Goal: Task Accomplishment & Management: Manage account settings

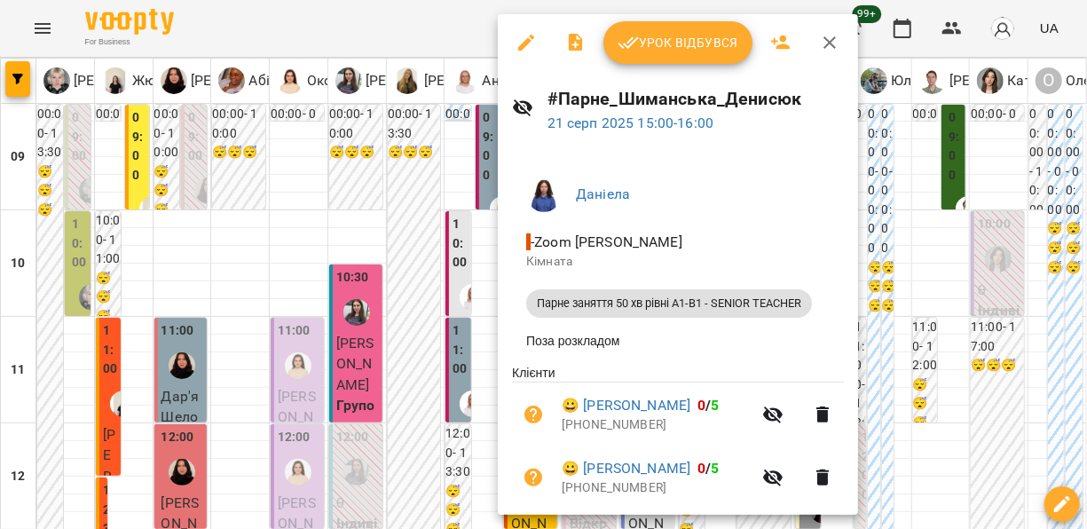
scroll to position [518, 0]
click at [961, 24] on div at bounding box center [543, 264] width 1087 height 529
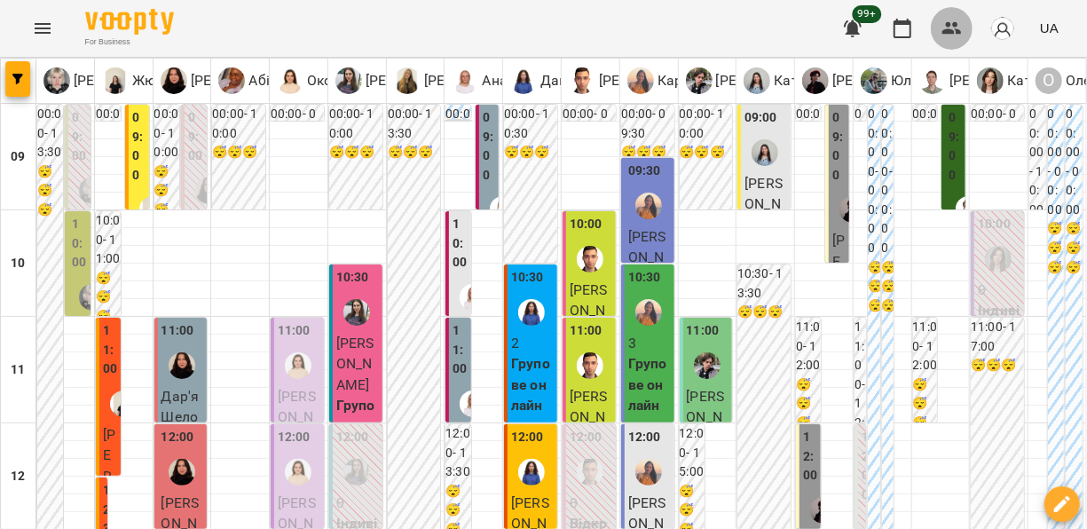
click at [948, 24] on icon "button" at bounding box center [952, 28] width 20 height 12
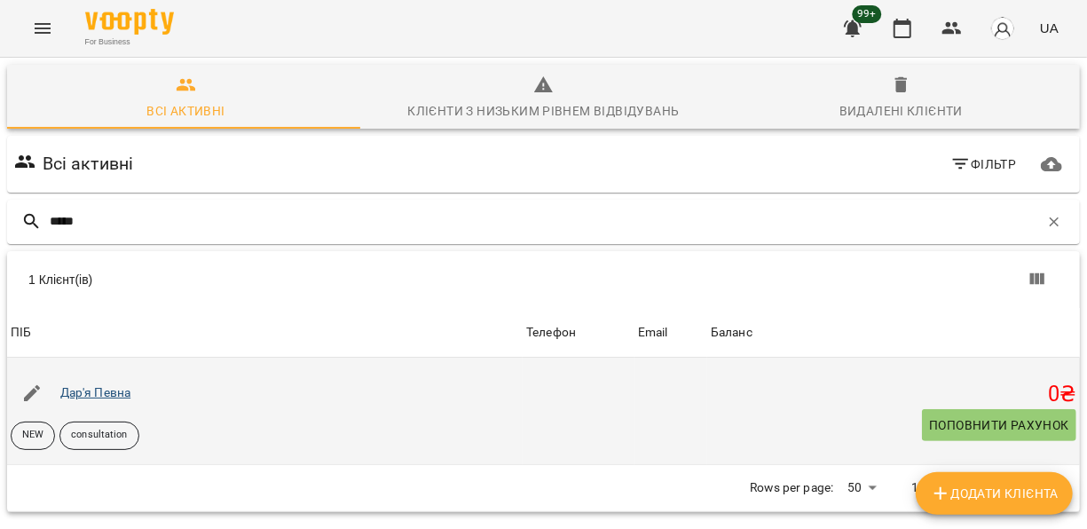
type input "*****"
click at [105, 396] on link "Дар'я Певна" at bounding box center [95, 392] width 71 height 14
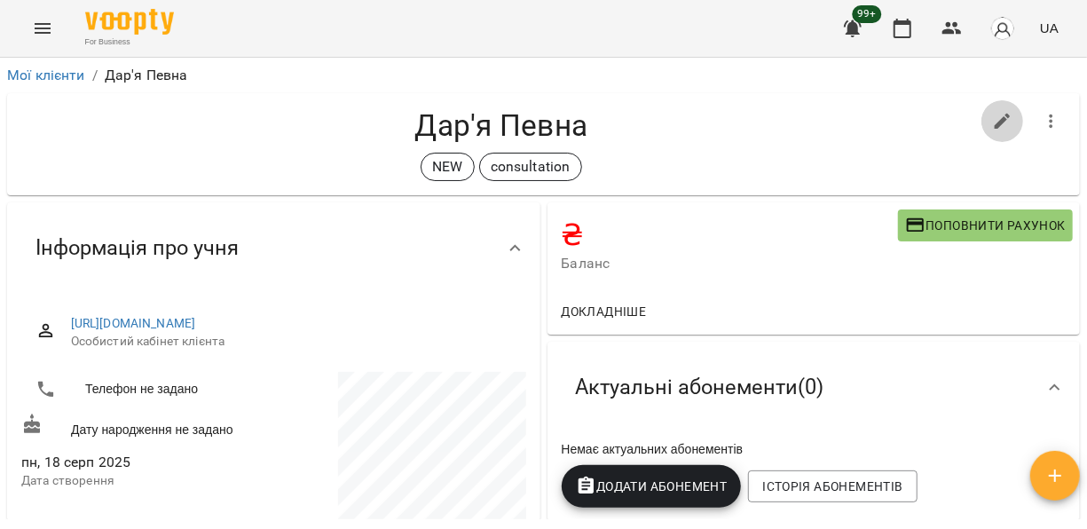
click at [993, 113] on icon "button" at bounding box center [1002, 121] width 21 height 21
select select "**"
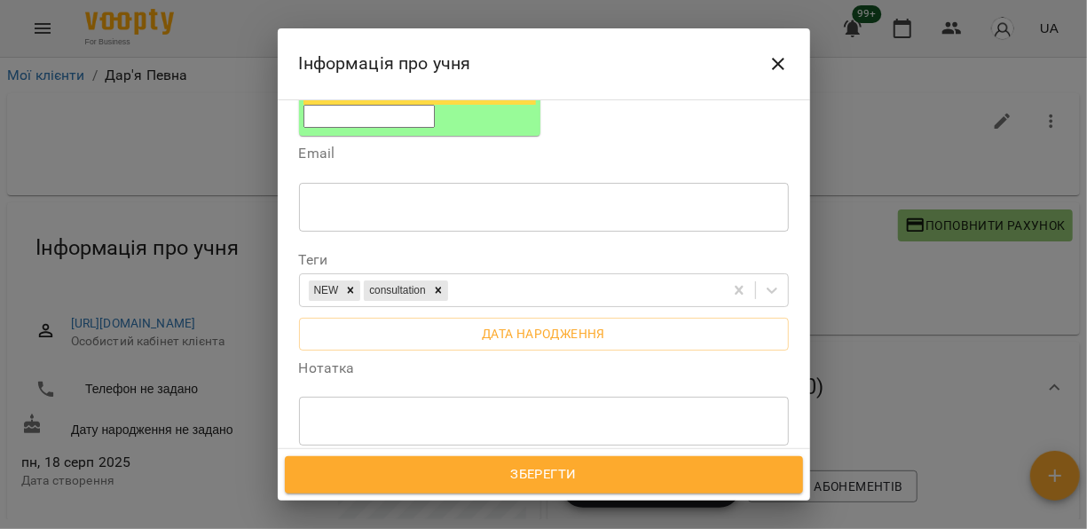
scroll to position [376, 0]
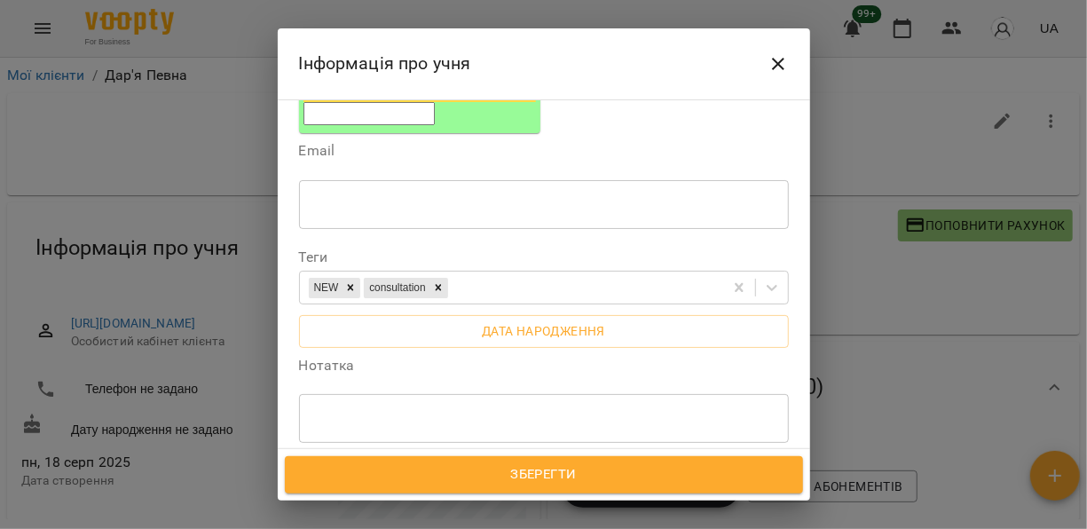
click at [588, 410] on textarea at bounding box center [543, 418] width 465 height 17
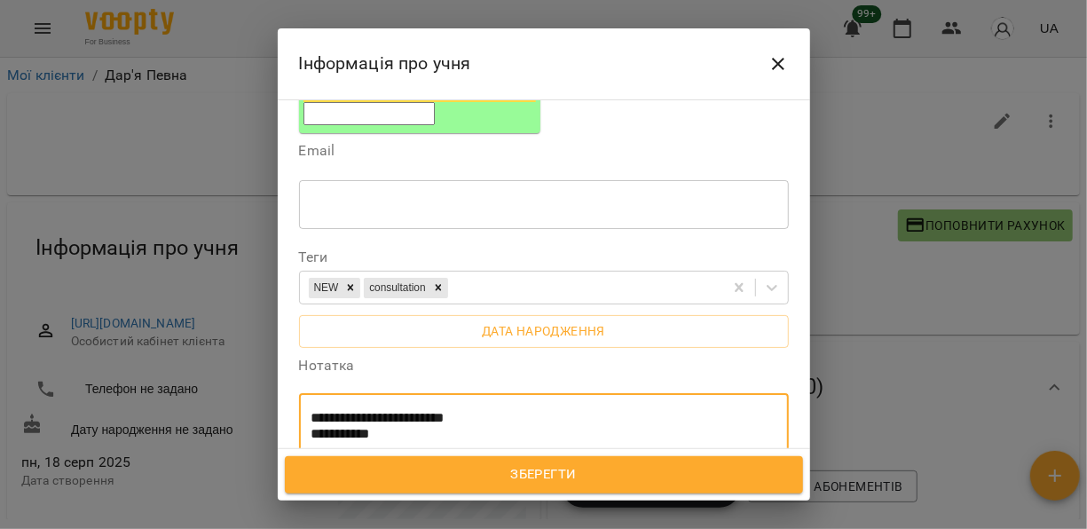
paste textarea "**********"
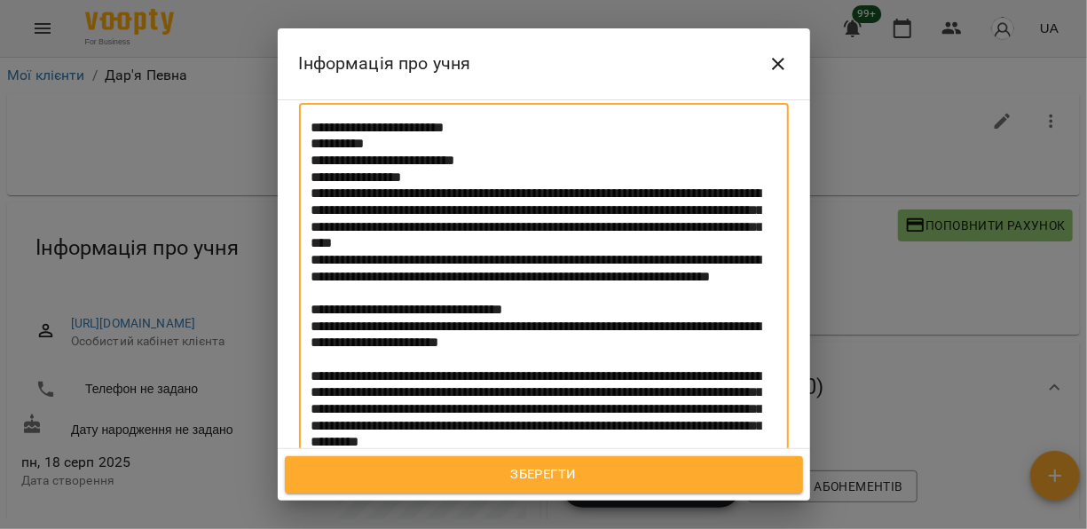
type textarea "**********"
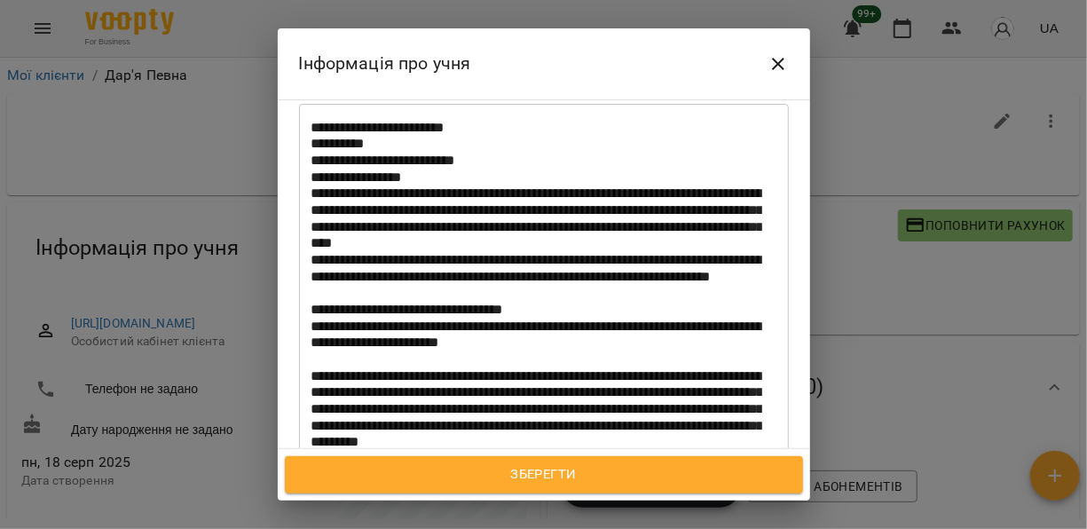
drag, startPoint x: 498, startPoint y: 493, endPoint x: 487, endPoint y: 474, distance: 22.2
click at [487, 474] on div "Зберегти" at bounding box center [544, 474] width 532 height 51
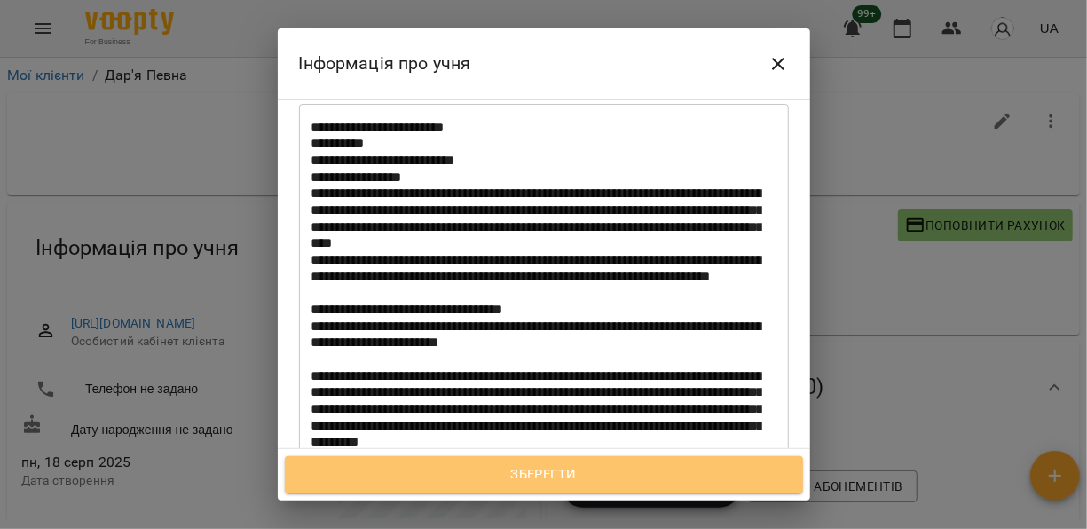
click at [487, 474] on span "Зберегти" at bounding box center [543, 474] width 479 height 23
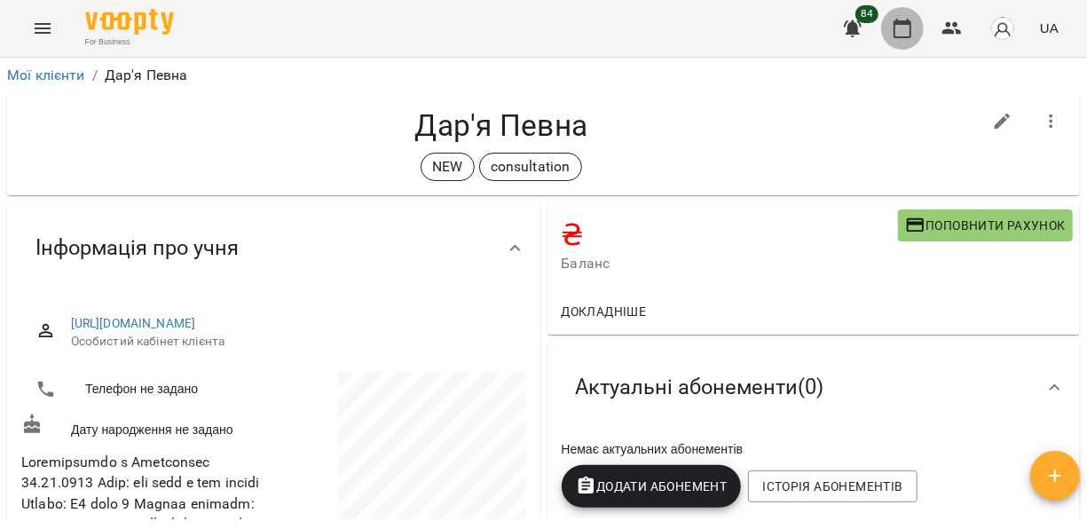
click at [899, 32] on icon "button" at bounding box center [901, 28] width 21 height 21
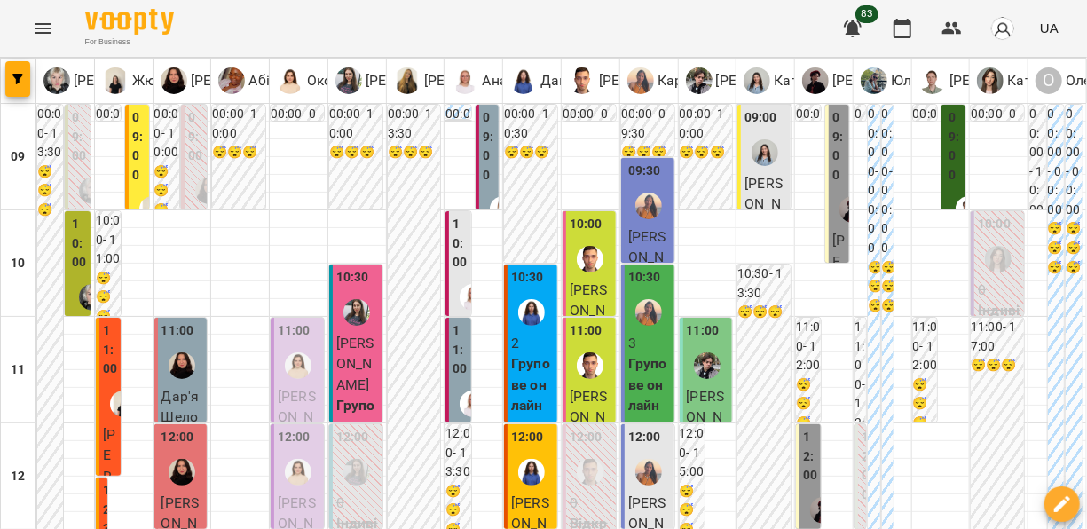
scroll to position [600, 0]
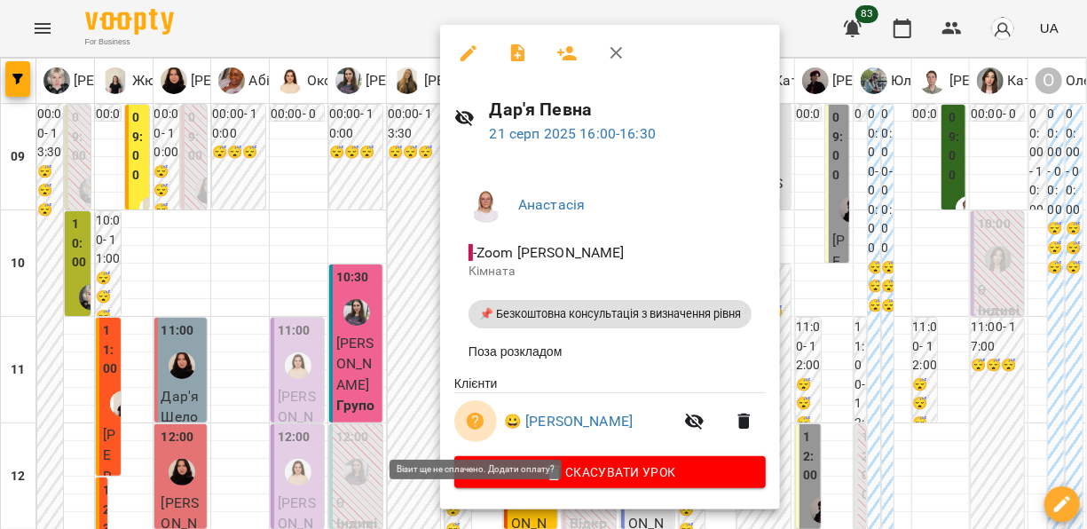
click at [472, 432] on icon "button" at bounding box center [475, 421] width 21 height 21
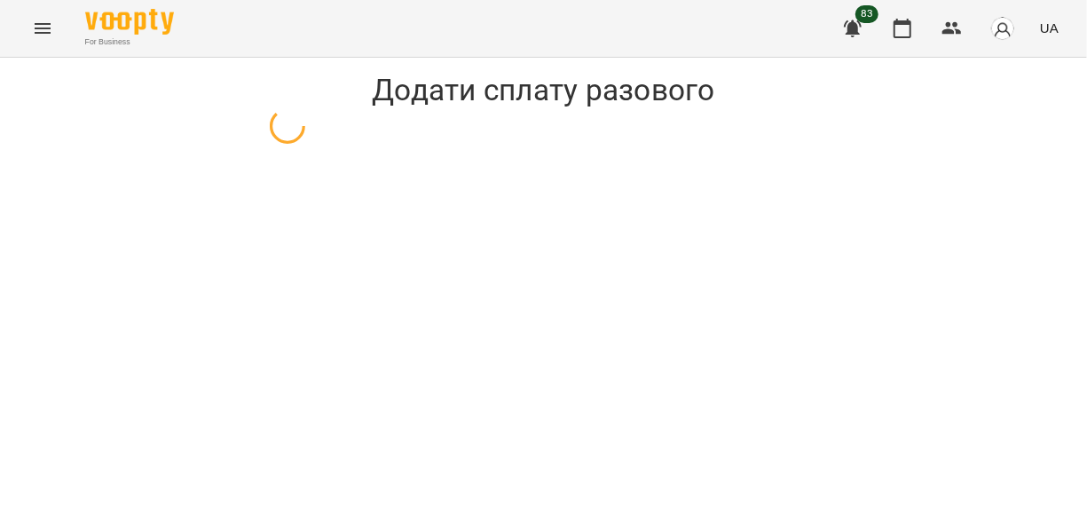
select select "**********"
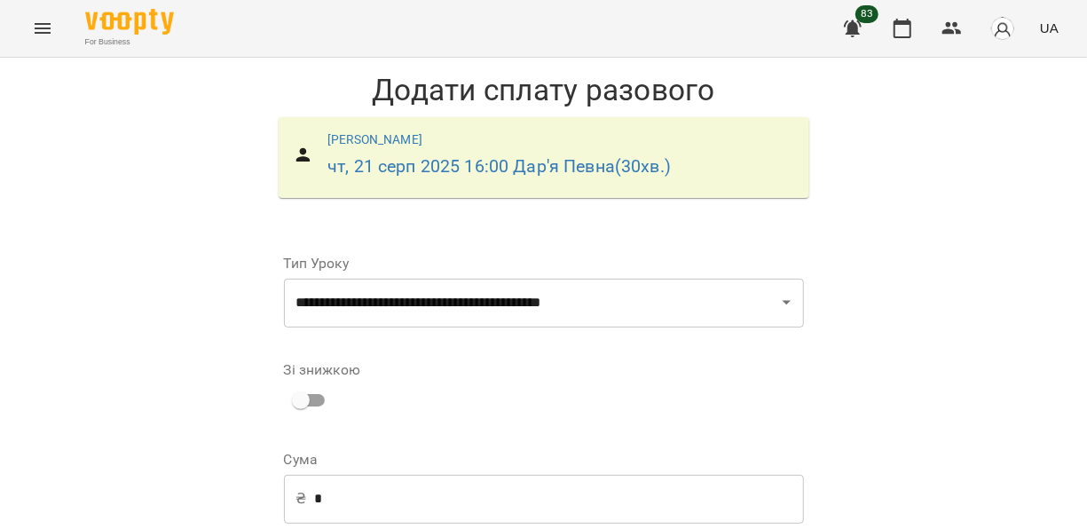
scroll to position [130, 0]
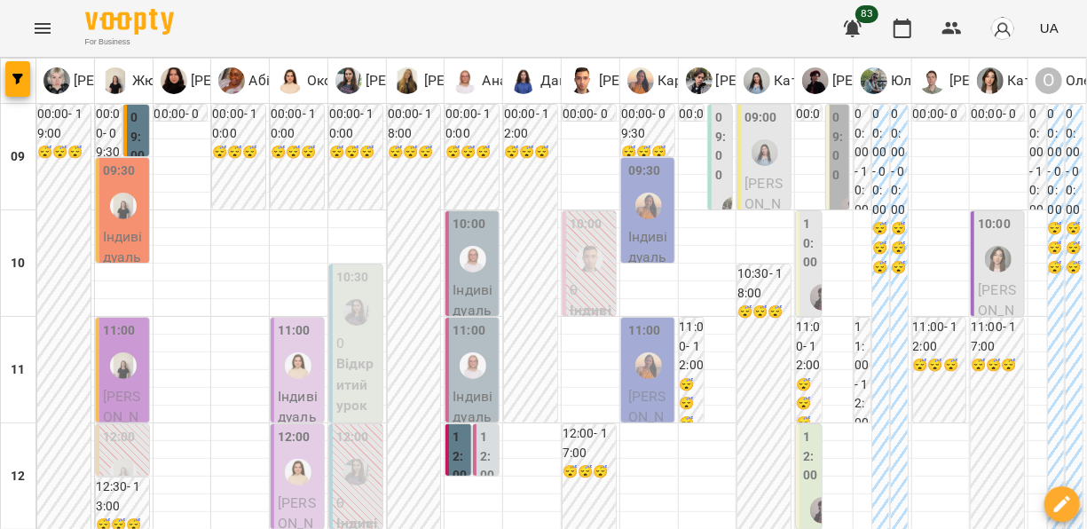
drag, startPoint x: 1072, startPoint y: 114, endPoint x: 1077, endPoint y: 128, distance: 14.9
click at [143, 112] on label "09:00" at bounding box center [137, 137] width 15 height 58
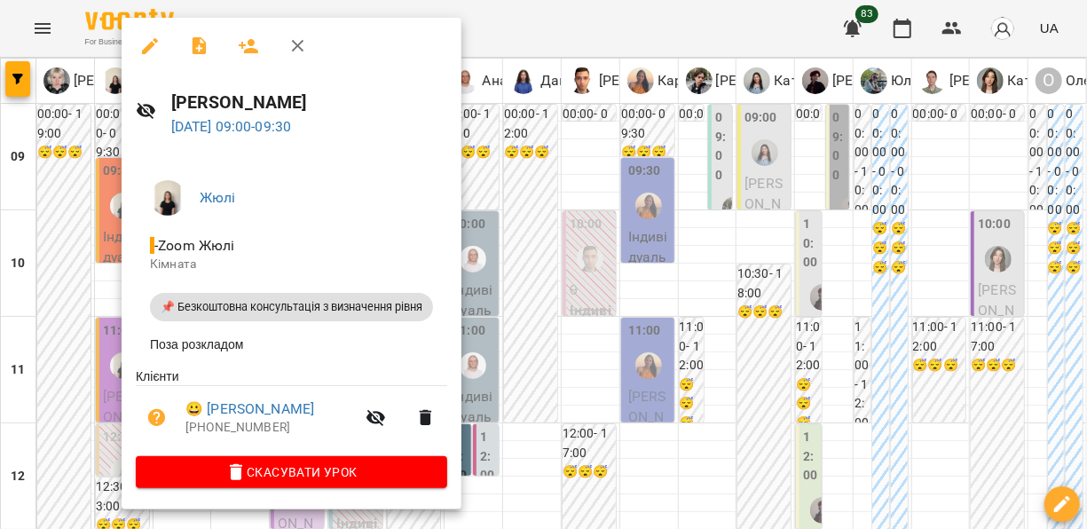
click at [726, 518] on div at bounding box center [543, 264] width 1087 height 529
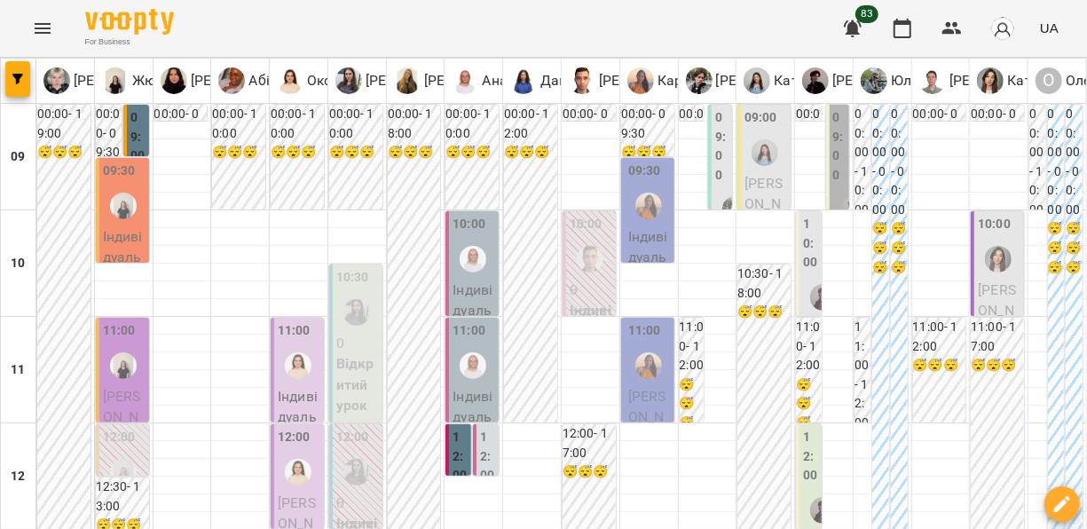
scroll to position [257, 0]
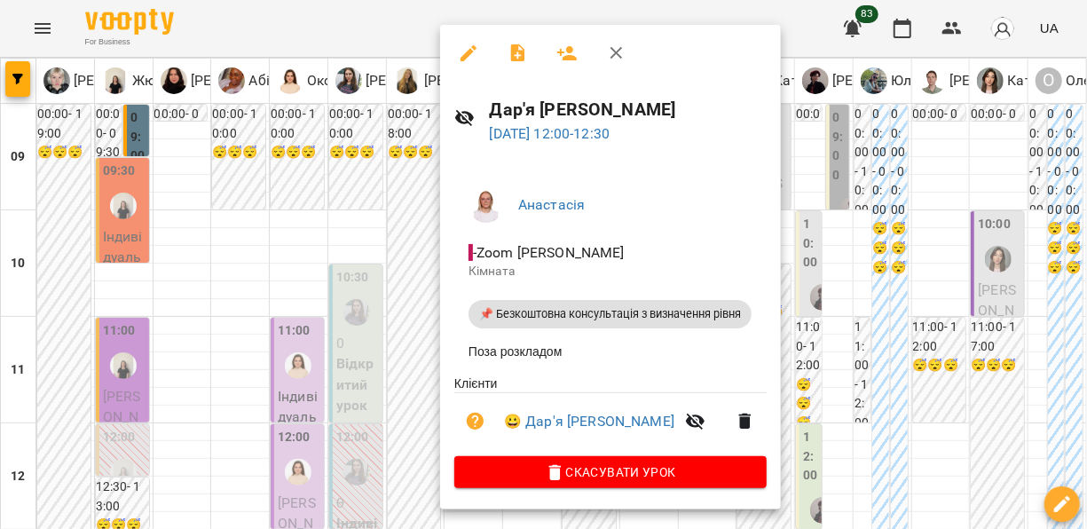
click at [219, 324] on div at bounding box center [543, 264] width 1087 height 529
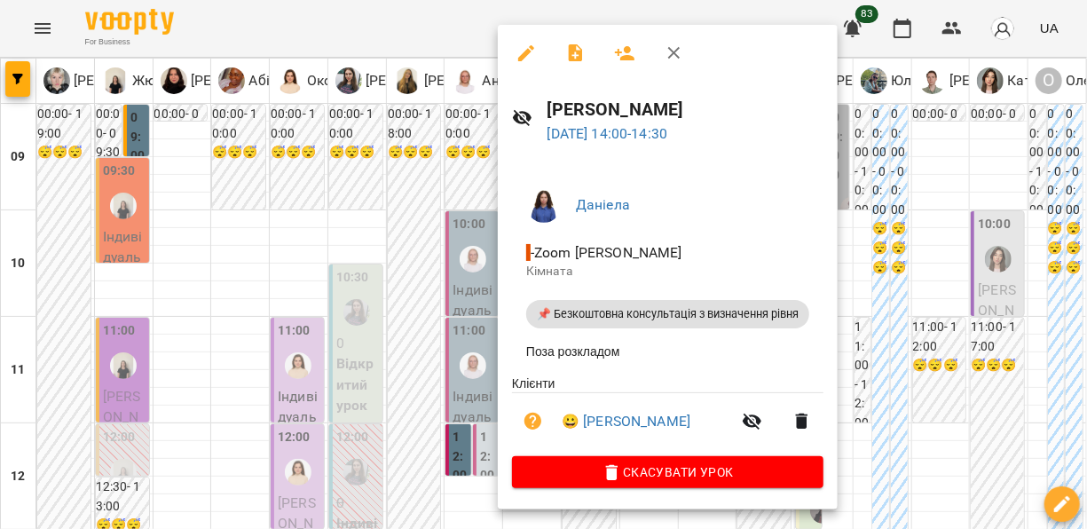
click at [187, 339] on div at bounding box center [543, 264] width 1087 height 529
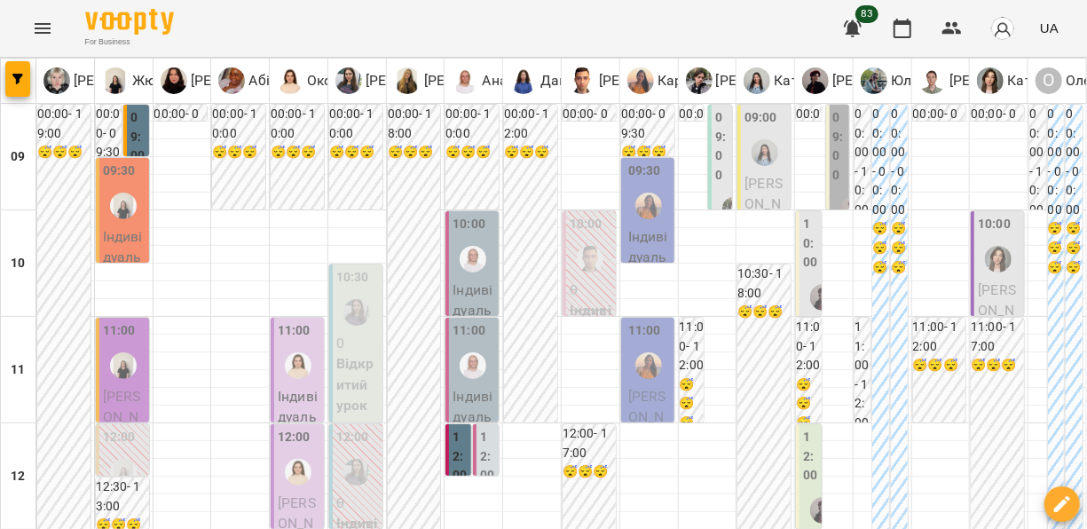
scroll to position [648, 0]
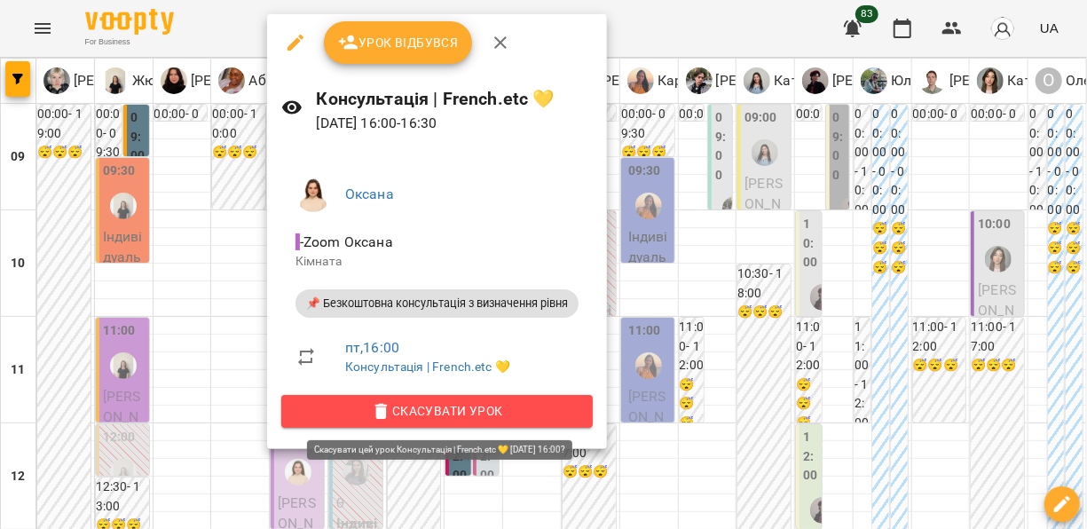
click at [460, 414] on span "Скасувати Урок" at bounding box center [436, 410] width 283 height 21
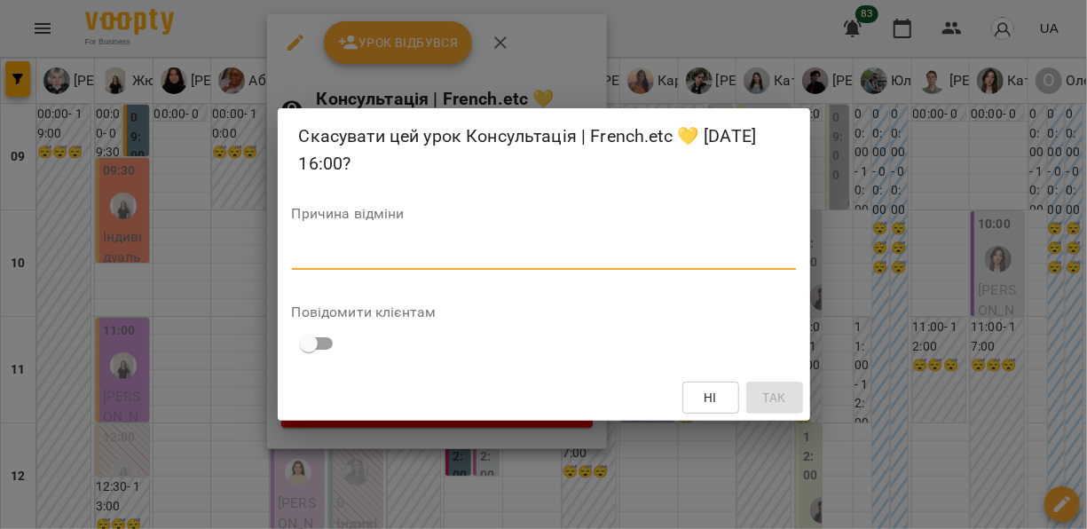
click at [506, 247] on textarea at bounding box center [544, 255] width 504 height 17
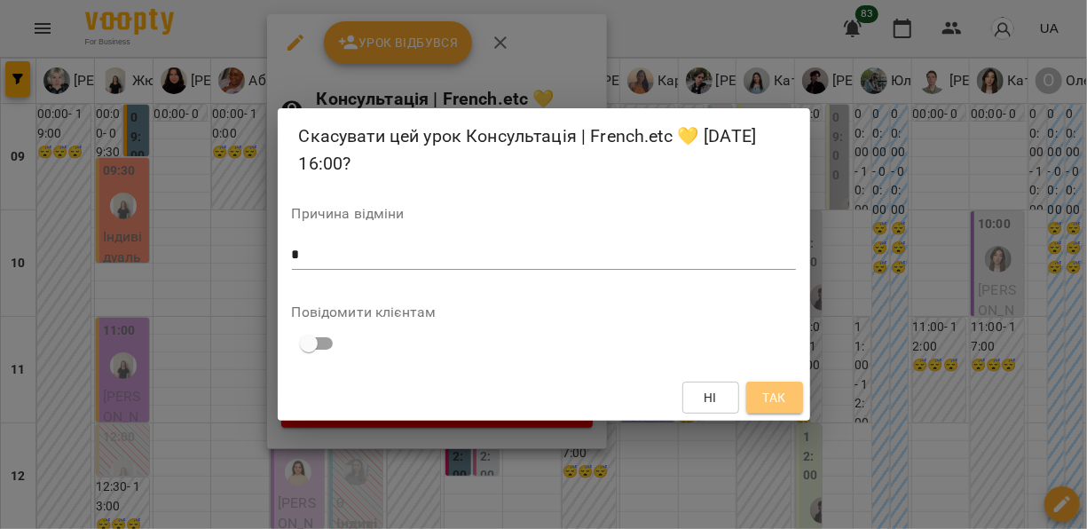
click at [764, 402] on span "Так" at bounding box center [773, 397] width 23 height 21
